Goal: Task Accomplishment & Management: Complete application form

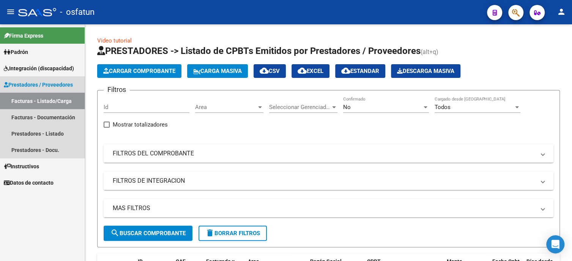
click at [52, 104] on link "Facturas - Listado/Carga" at bounding box center [42, 101] width 85 height 16
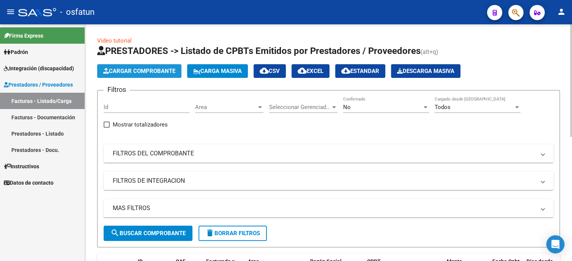
click at [121, 70] on span "Cargar Comprobante" at bounding box center [139, 71] width 72 height 7
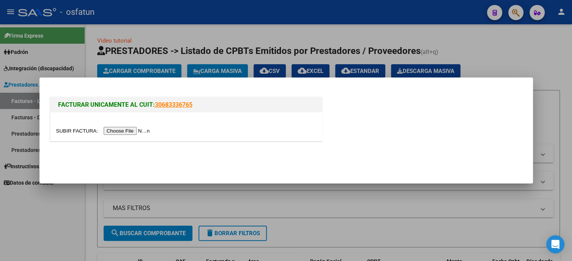
click at [143, 131] on input "file" at bounding box center [104, 131] width 96 height 8
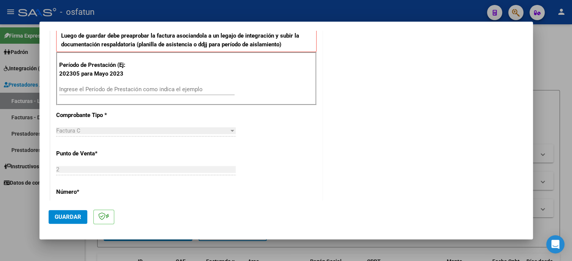
scroll to position [266, 0]
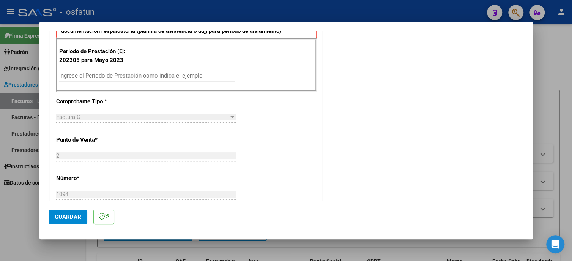
click at [70, 76] on input "Ingrese el Período de Prestación como indica el ejemplo" at bounding box center [146, 75] width 175 height 7
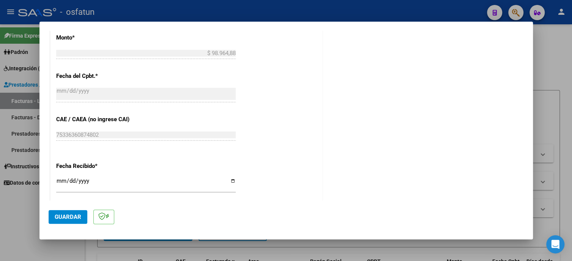
scroll to position [493, 0]
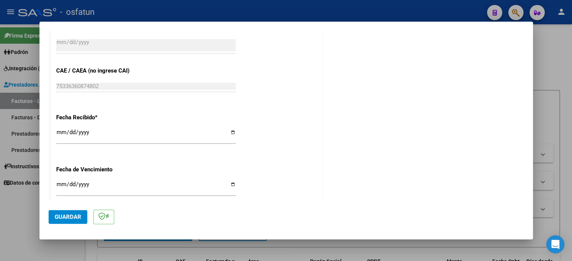
type input "202507"
click at [76, 216] on span "Guardar" at bounding box center [68, 216] width 27 height 7
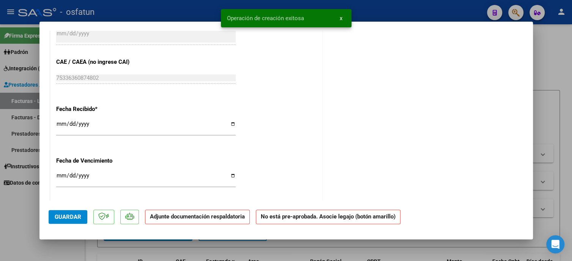
scroll to position [0, 0]
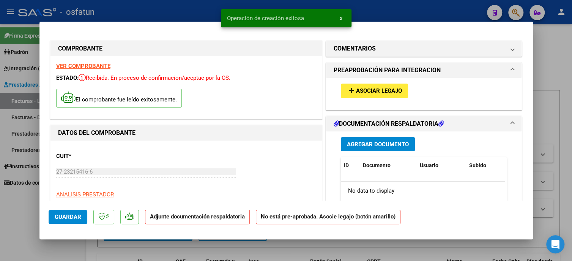
click at [367, 89] on span "Asociar Legajo" at bounding box center [379, 91] width 46 height 7
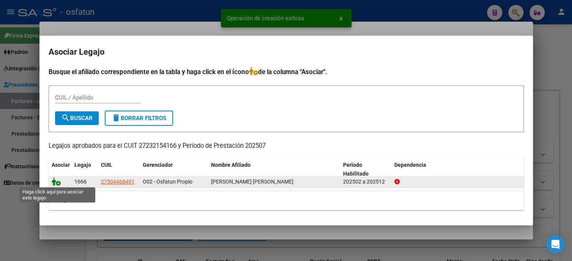
click at [56, 182] on icon at bounding box center [56, 181] width 9 height 8
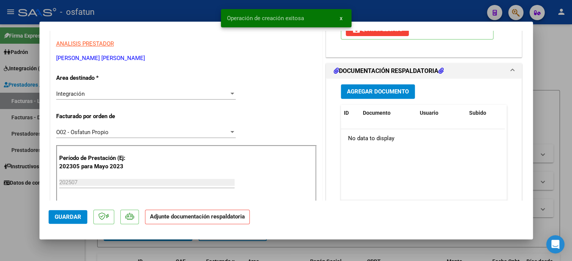
scroll to position [152, 0]
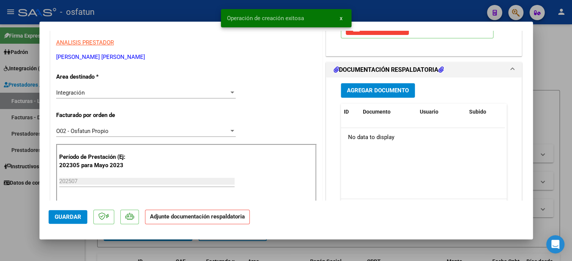
click at [367, 97] on button "Agregar Documento" at bounding box center [378, 90] width 74 height 14
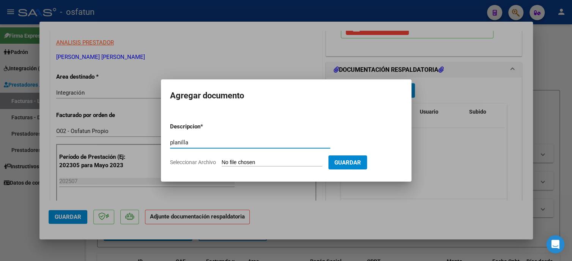
type input "planilla"
click at [279, 164] on input "Seleccionar Archivo" at bounding box center [272, 162] width 101 height 7
type input "C:\fakepath\asistencia [PERSON_NAME][DATE].pdf"
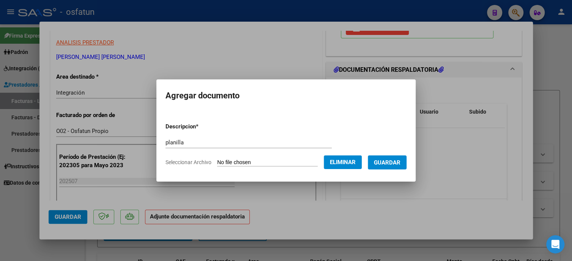
click at [389, 163] on span "Guardar" at bounding box center [387, 162] width 27 height 7
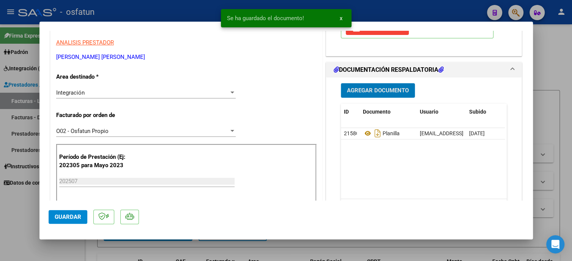
click at [366, 87] on div "Agregar Documento ID Documento Usuario Subido Acción 21580 Planilla [EMAIL_ADDR…" at bounding box center [424, 152] width 178 height 151
click at [362, 94] on span "Agregar Documento" at bounding box center [378, 90] width 62 height 7
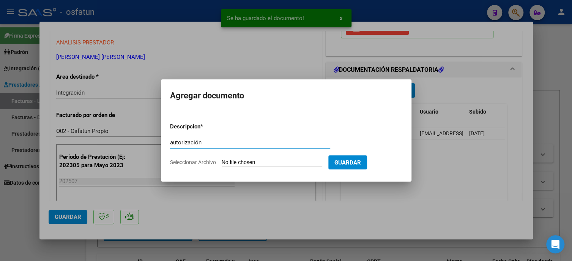
type input "autorización"
click at [307, 163] on input "Seleccionar Archivo" at bounding box center [272, 162] width 101 height 7
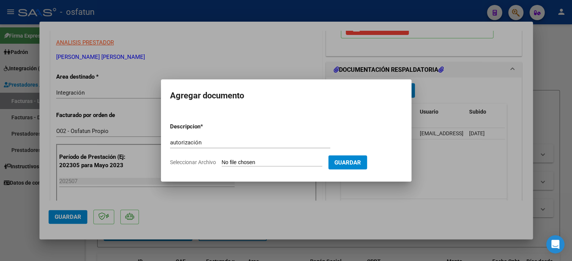
type input "C:\fakepath\autorizacion [PERSON_NAME] 2025.pdf"
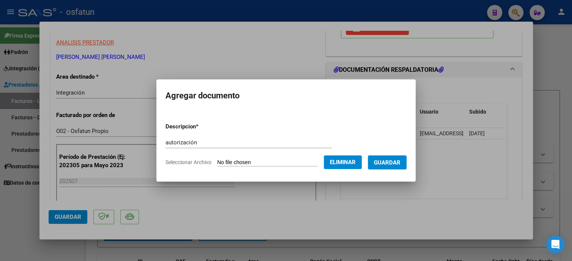
click at [400, 164] on span "Guardar" at bounding box center [387, 162] width 27 height 7
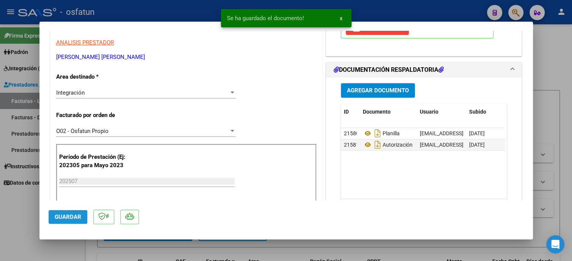
click at [60, 219] on button "Guardar" at bounding box center [68, 217] width 39 height 14
click at [18, 213] on div at bounding box center [286, 130] width 572 height 261
type input "$ 0,00"
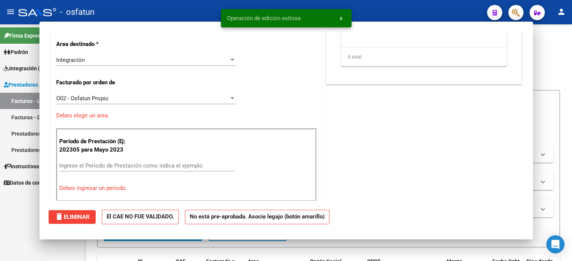
scroll to position [0, 0]
